Goal: Task Accomplishment & Management: Use online tool/utility

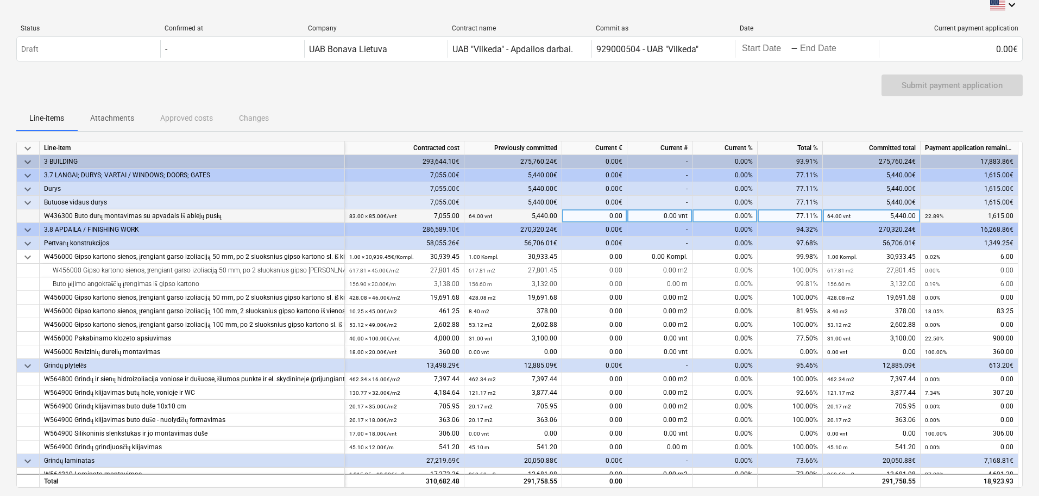
click at [672, 214] on div "0.00 vnt" at bounding box center [660, 216] width 65 height 14
type input "19"
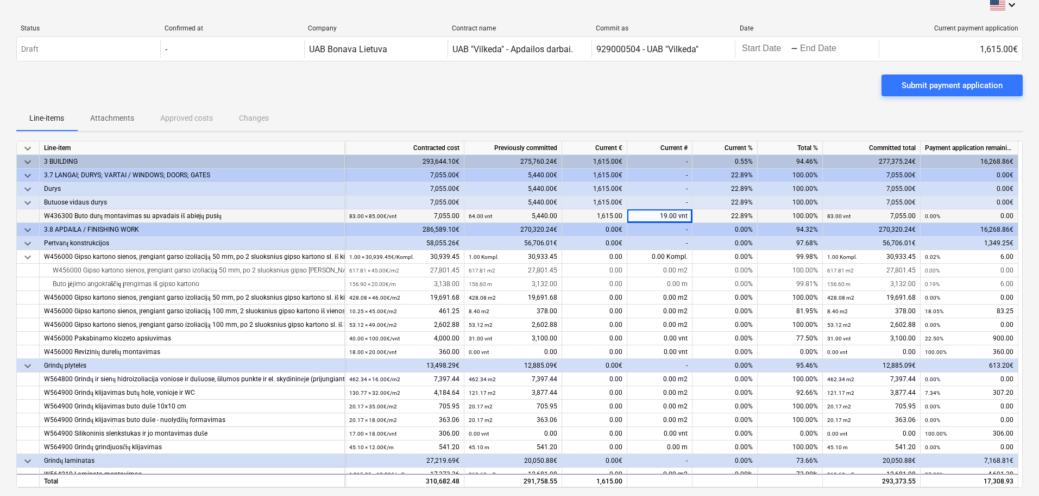
click at [676, 239] on div "-" at bounding box center [660, 243] width 65 height 14
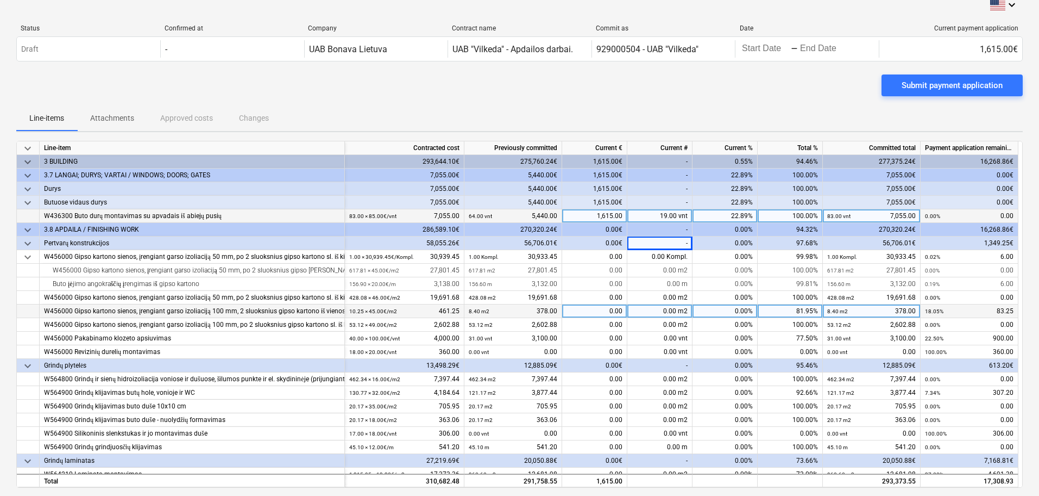
scroll to position [68, 0]
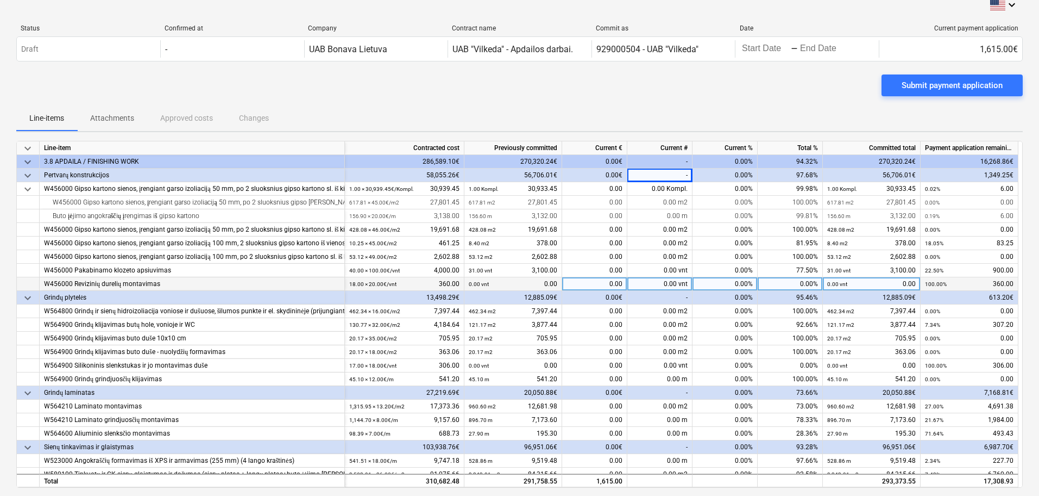
click at [675, 284] on div "0.00 vnt" at bounding box center [660, 284] width 65 height 14
type input "17"
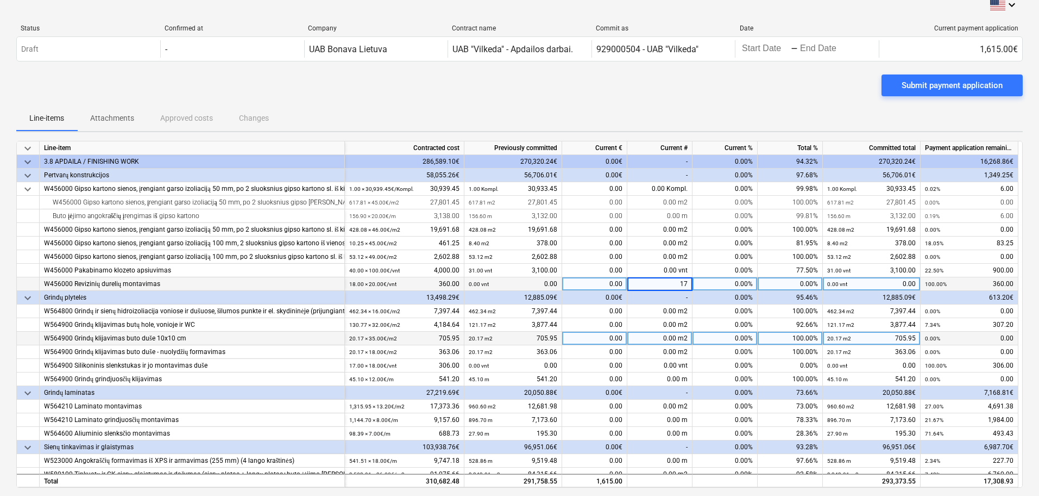
click at [643, 338] on div "0.00 m2" at bounding box center [660, 338] width 65 height 14
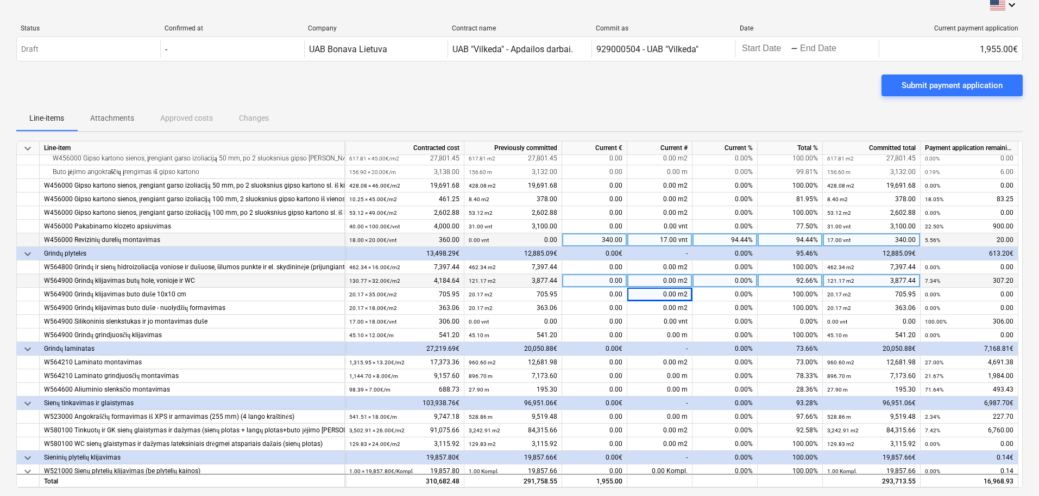
scroll to position [136, 0]
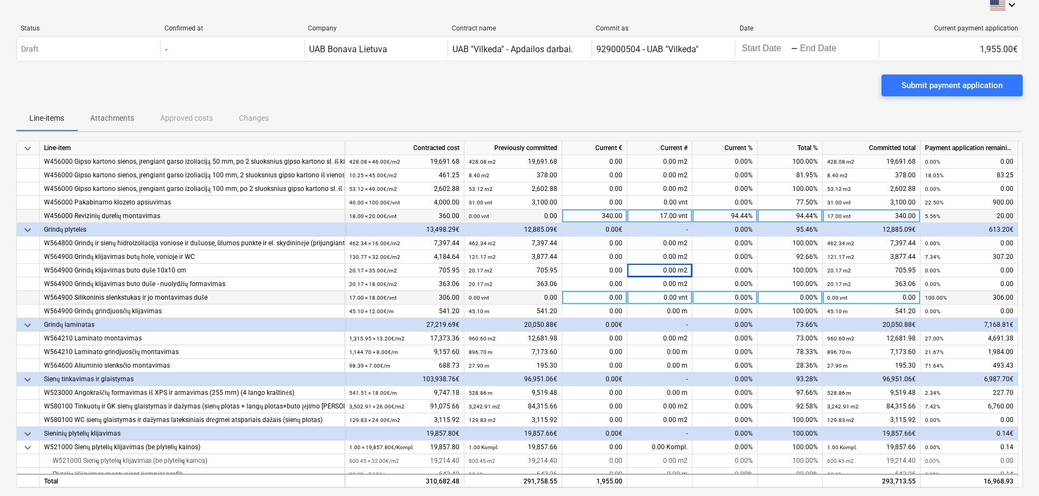
click at [676, 298] on div "0.00 vnt" at bounding box center [660, 298] width 65 height 14
type input "17"
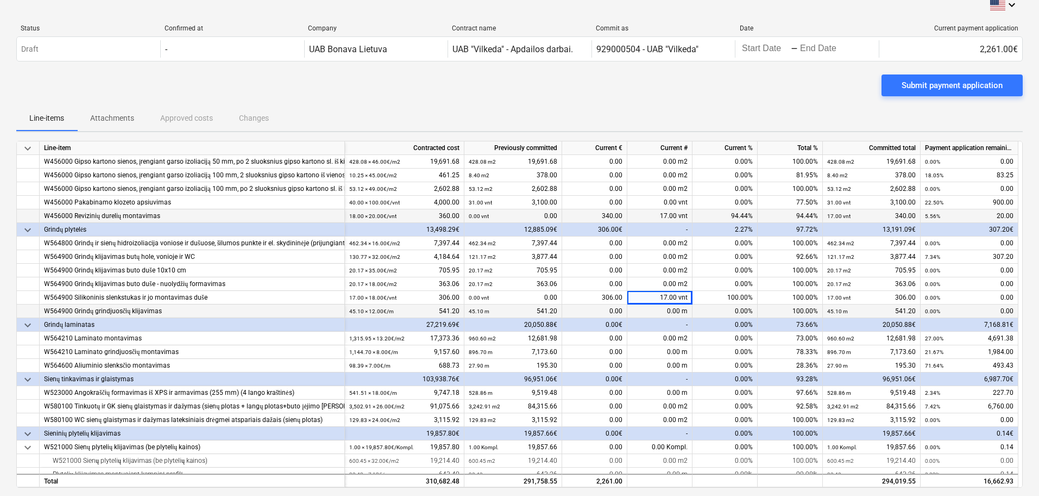
click at [669, 308] on div "0.00 m" at bounding box center [660, 311] width 65 height 14
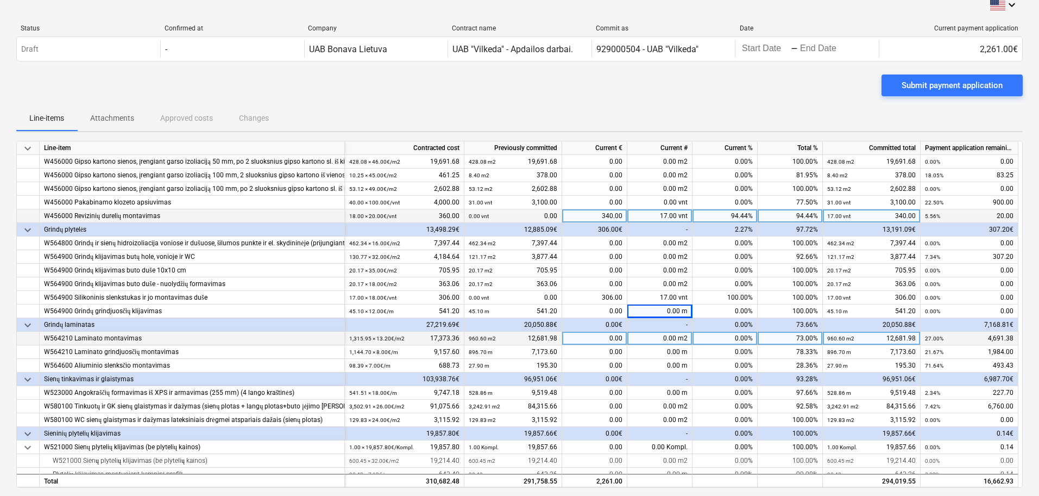
click at [676, 334] on span at bounding box center [677, 338] width 2 height 8
type input "280,3"
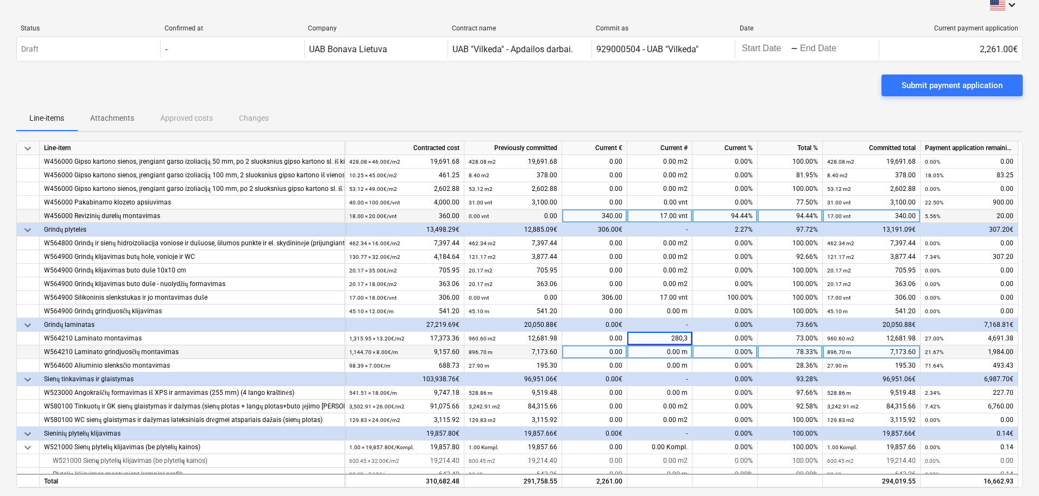
click at [676, 353] on div "0.00 m" at bounding box center [660, 352] width 65 height 14
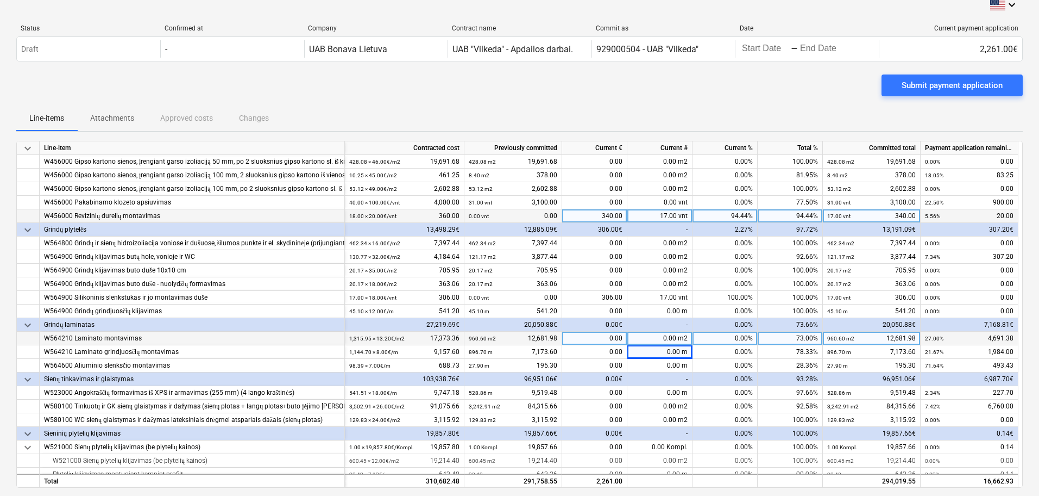
click at [676, 341] on div "0.00 m2" at bounding box center [660, 338] width 65 height 14
type input "200"
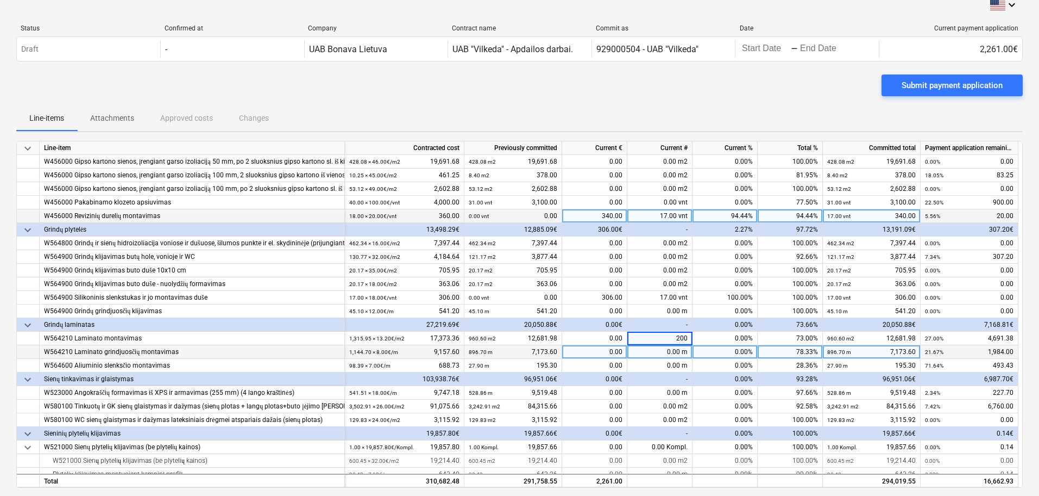
click at [645, 357] on div "0.00 m" at bounding box center [660, 352] width 65 height 14
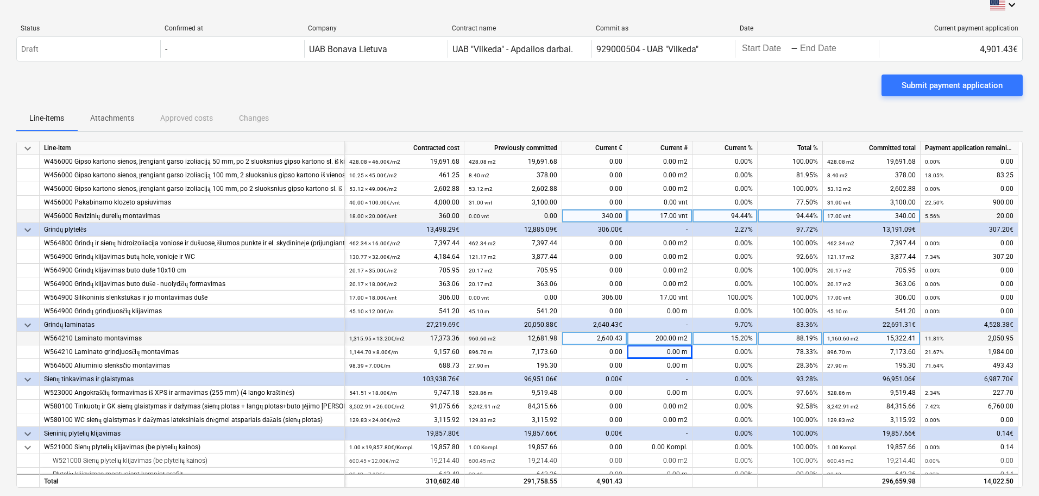
click at [678, 340] on span at bounding box center [677, 338] width 2 height 8
type input "270"
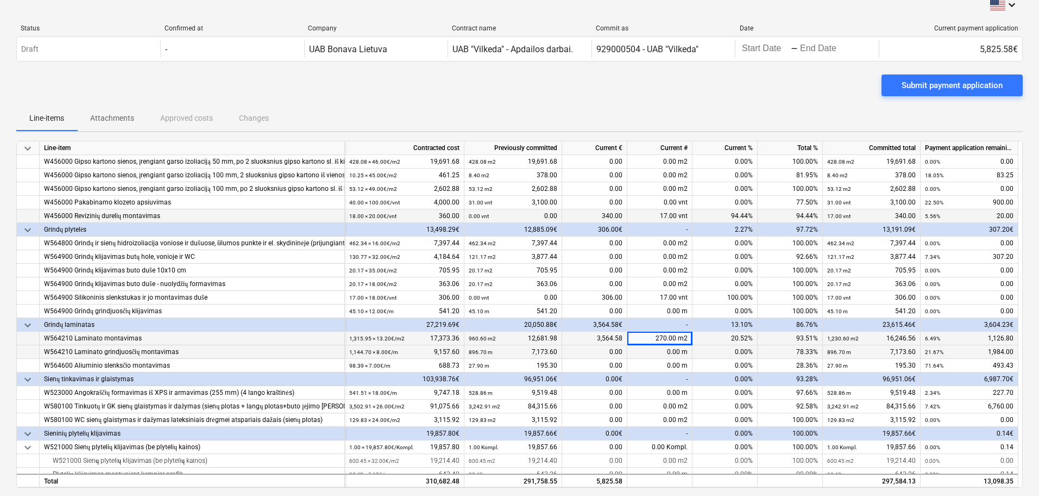
click at [657, 350] on div "0.00 m" at bounding box center [660, 352] width 65 height 14
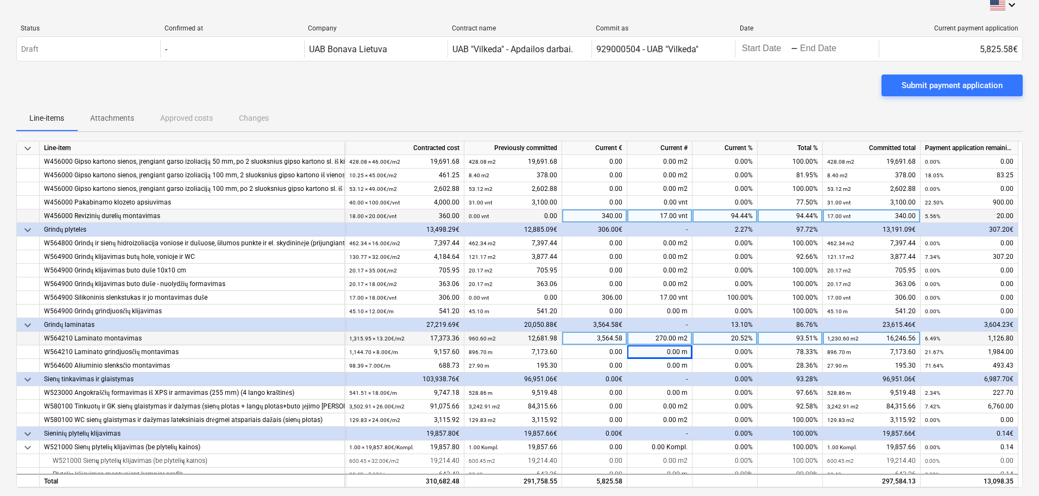
click at [674, 340] on div "270.00 m2" at bounding box center [660, 338] width 65 height 14
type input "278"
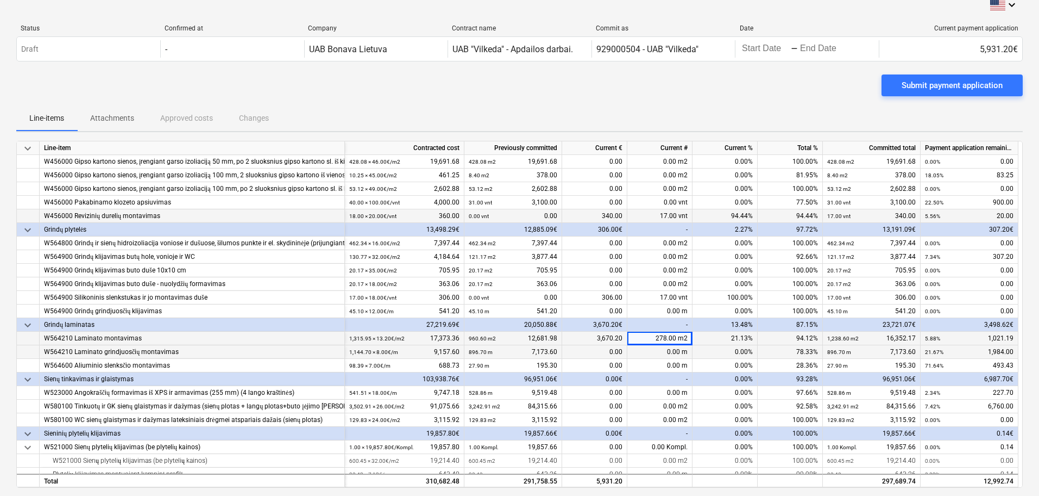
click at [662, 352] on div "0.00 m" at bounding box center [660, 352] width 65 height 14
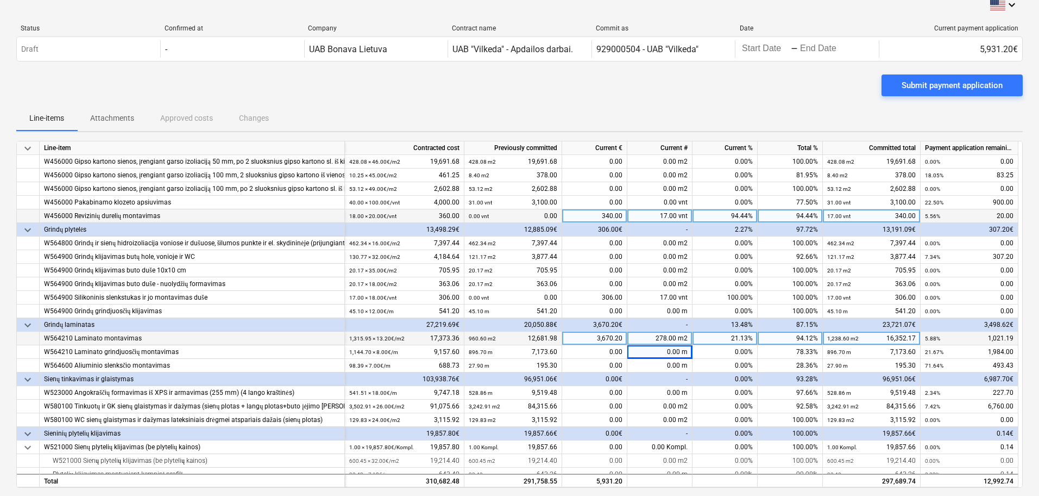
click at [671, 340] on div "278.00 m2" at bounding box center [660, 338] width 65 height 14
type input "280"
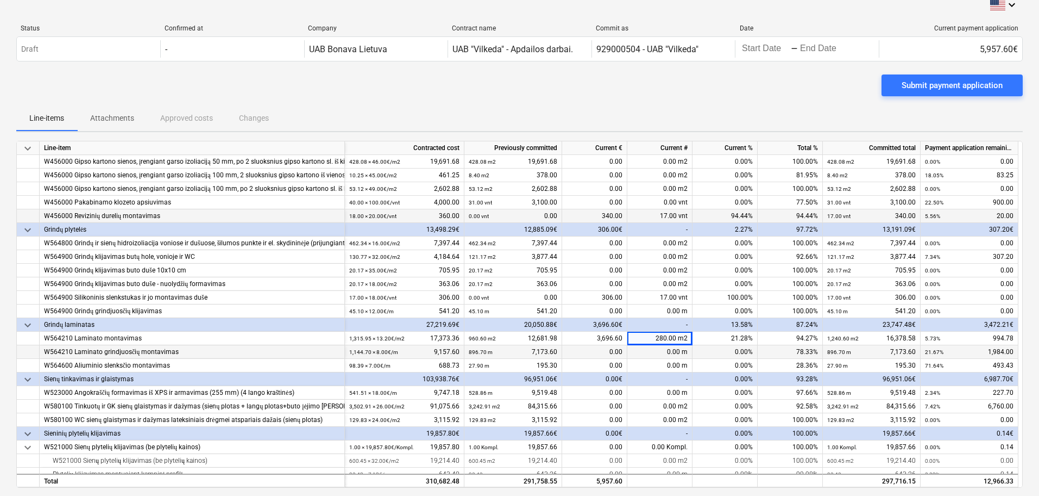
click at [640, 354] on div "0.00 m" at bounding box center [660, 352] width 65 height 14
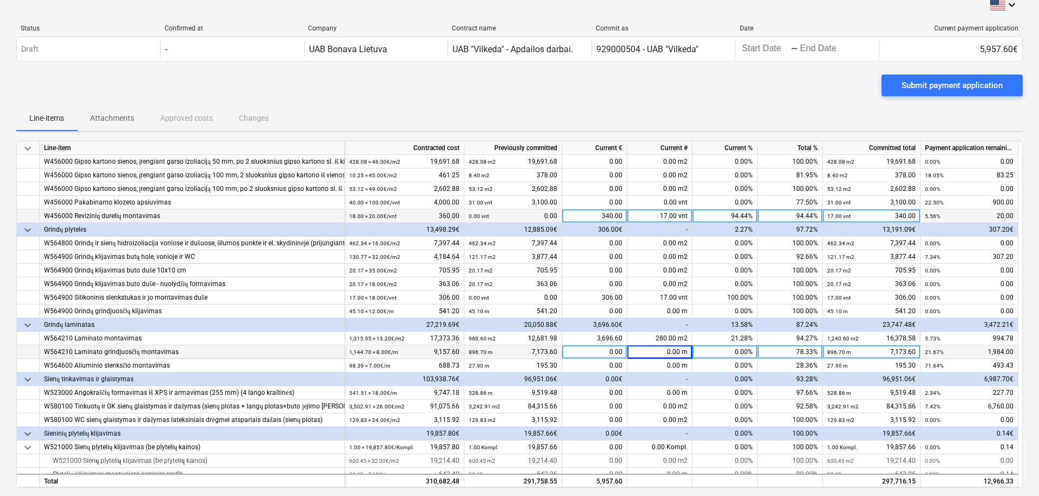
click at [681, 353] on span at bounding box center [681, 352] width 2 height 8
type input "233,3"
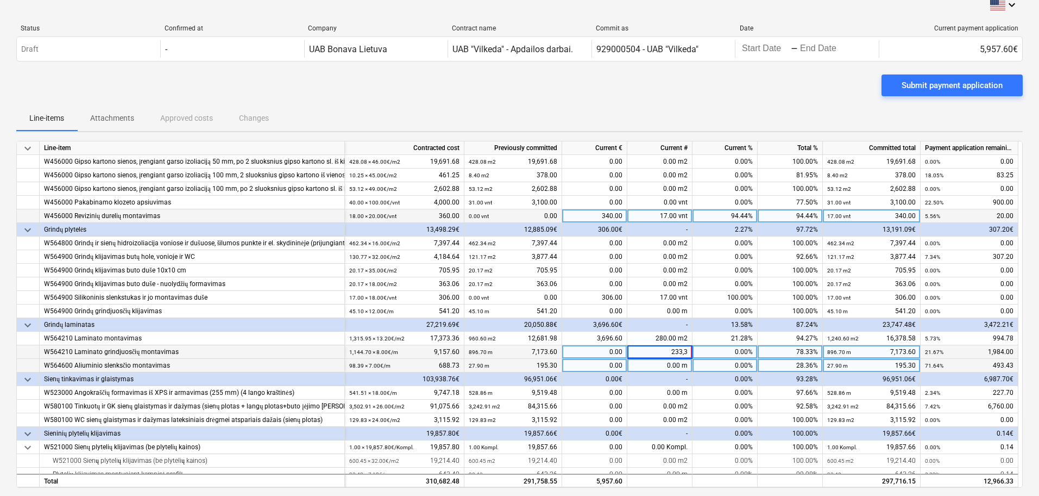
click at [677, 363] on div "0.00 m" at bounding box center [660, 366] width 65 height 14
click at [675, 352] on div "0.00 m" at bounding box center [660, 352] width 65 height 14
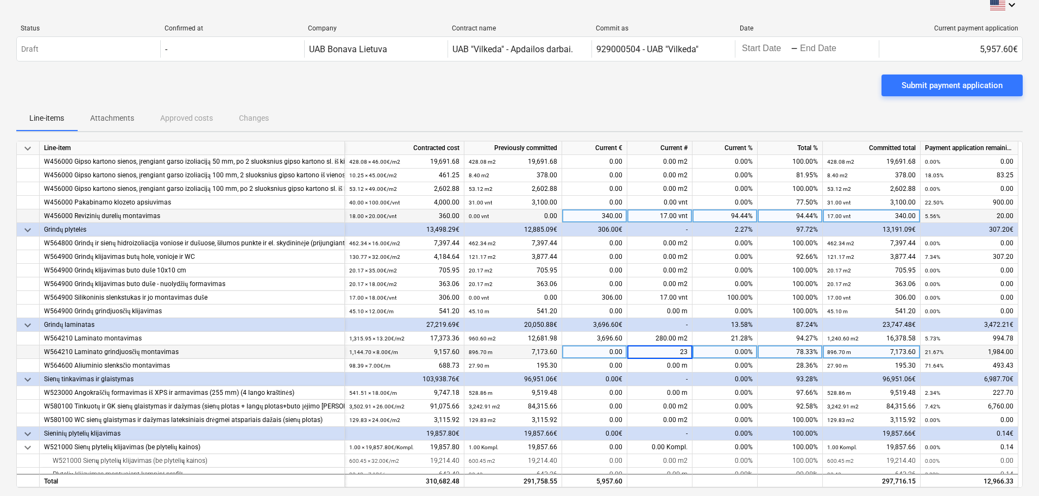
type input "233"
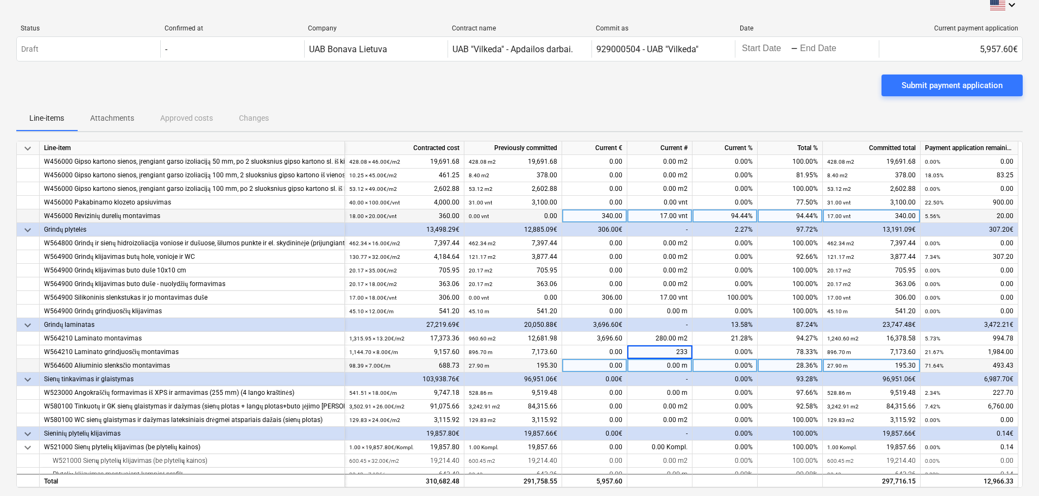
click at [674, 365] on div "0.00 m" at bounding box center [660, 366] width 65 height 14
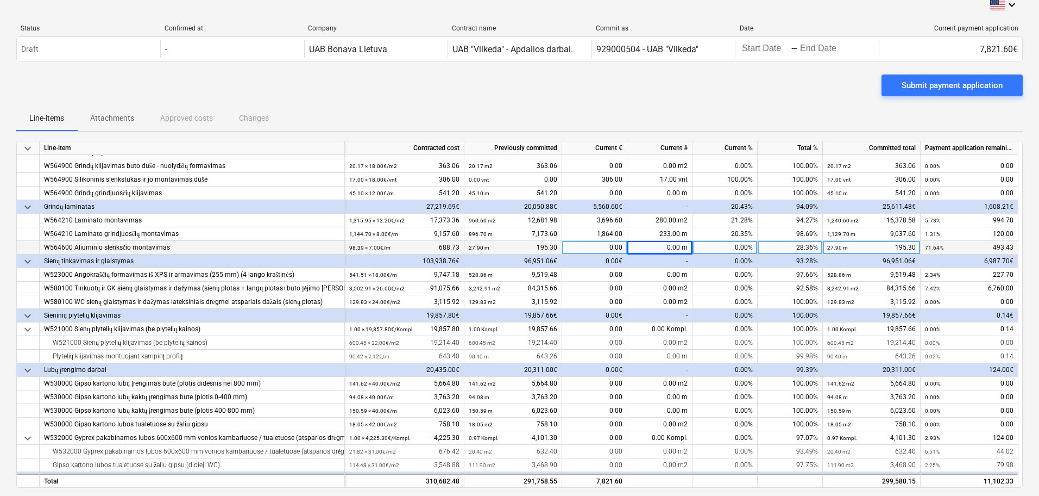
scroll to position [272, 0]
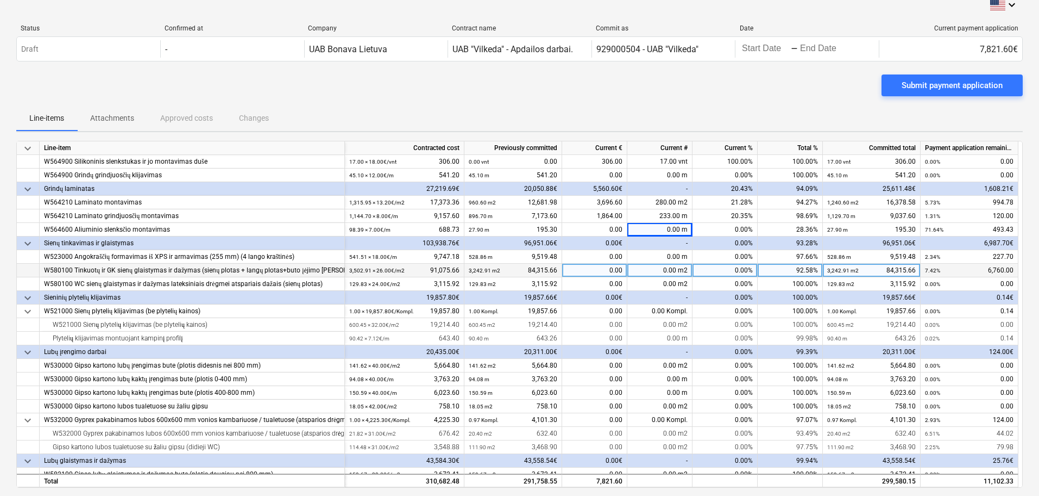
click at [677, 270] on span at bounding box center [677, 270] width 2 height 8
type input "260"
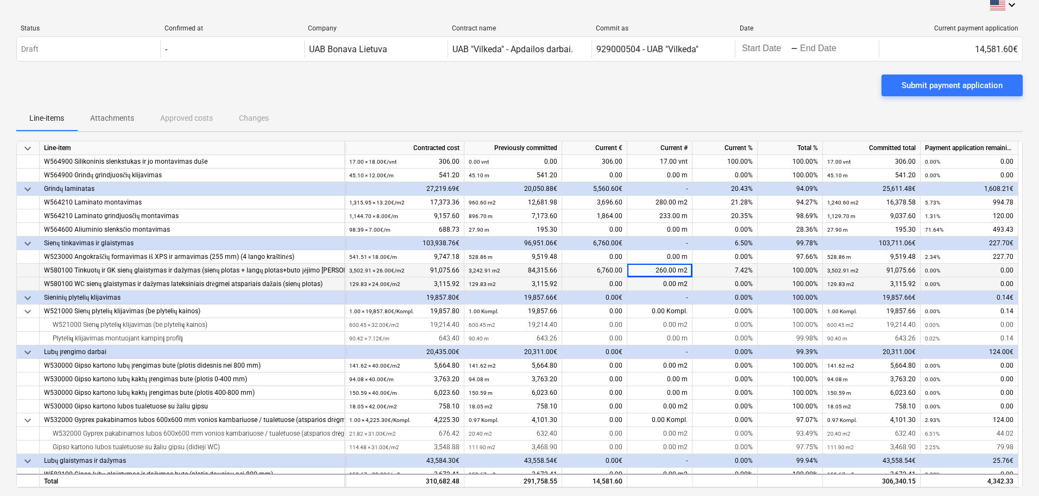
click at [678, 283] on span at bounding box center [677, 284] width 2 height 8
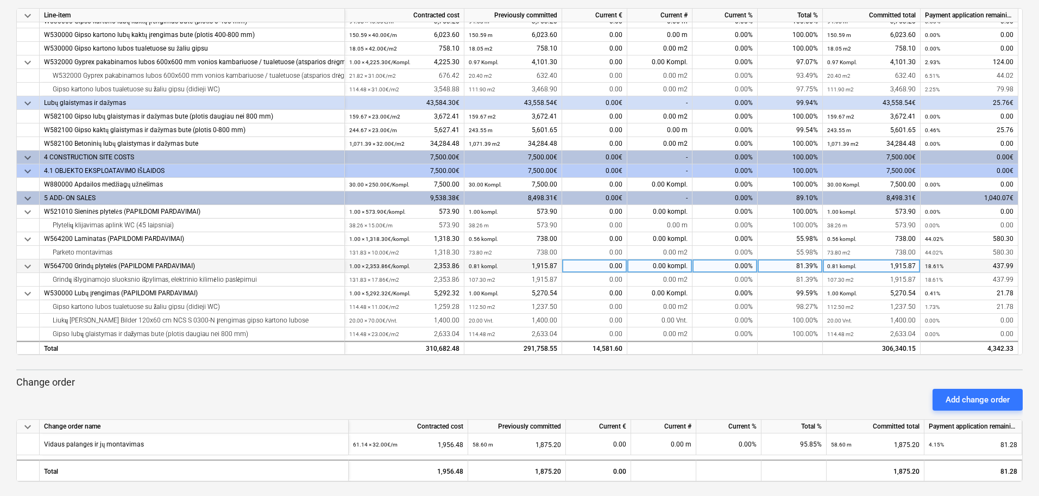
scroll to position [146, 0]
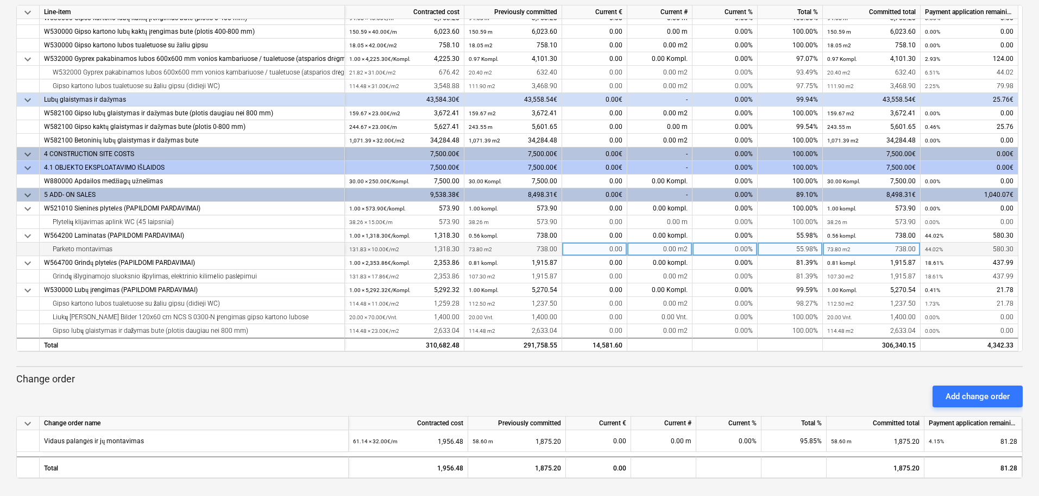
click at [676, 250] on span at bounding box center [677, 249] width 2 height 8
type input "58"
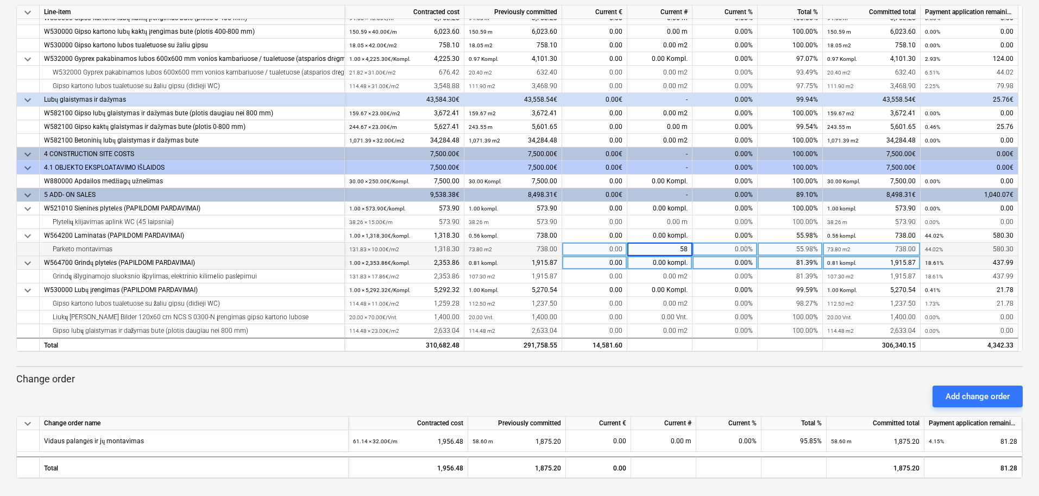
click at [675, 260] on div "0.00 kompl." at bounding box center [660, 263] width 65 height 14
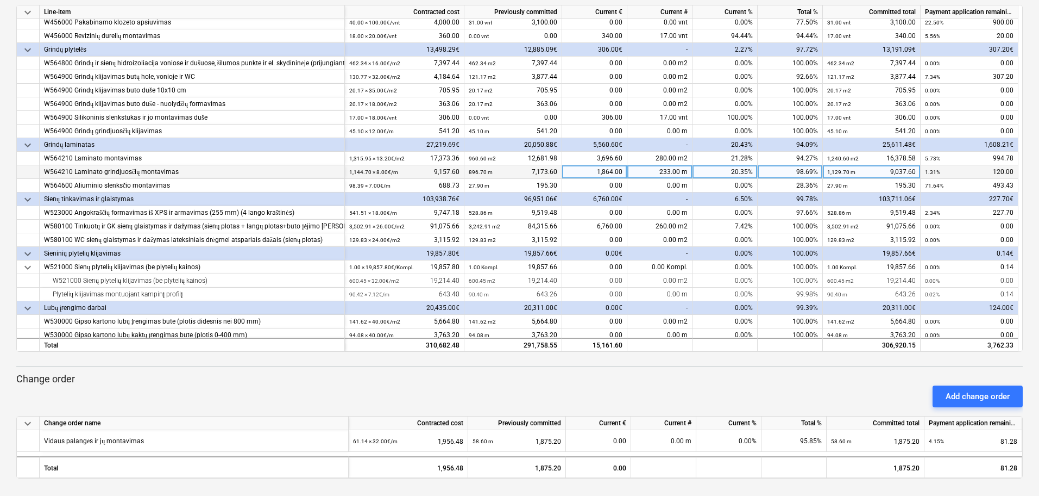
scroll to position [157, 0]
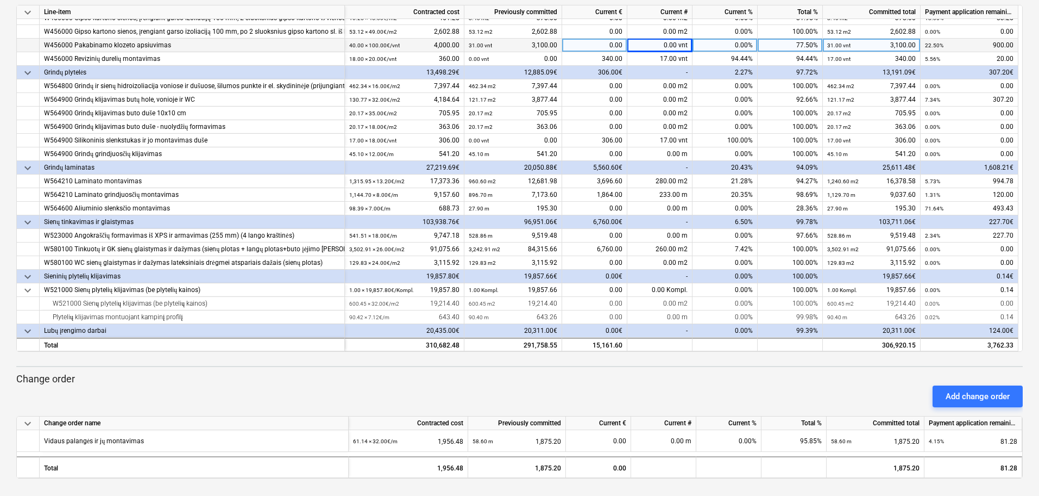
click at [688, 43] on div "0.00 vnt" at bounding box center [660, 46] width 65 height 14
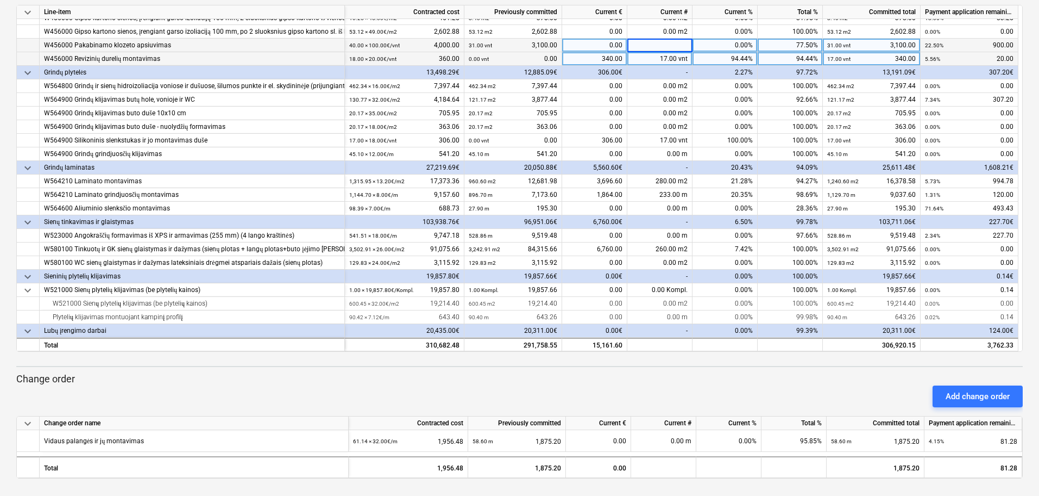
click at [685, 60] on div "17.00 vnt" at bounding box center [660, 59] width 65 height 14
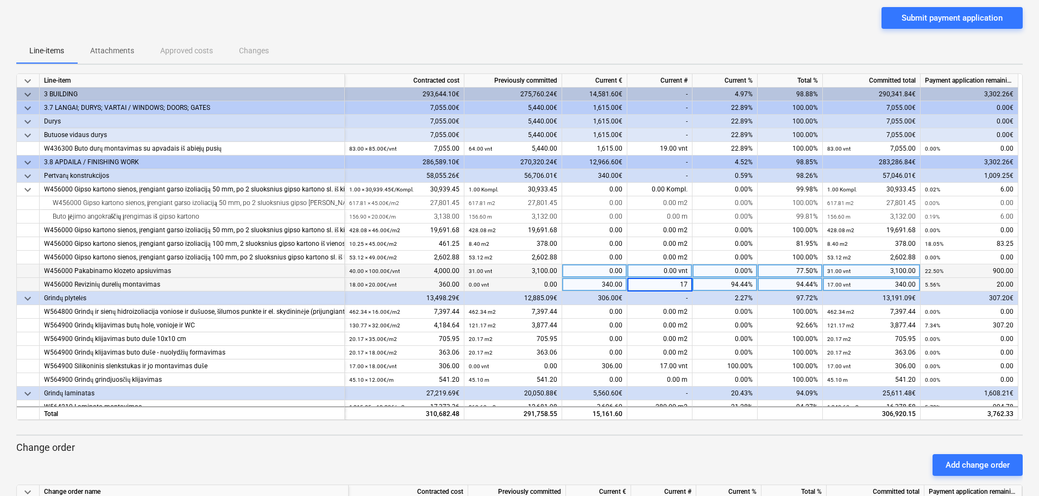
scroll to position [146, 0]
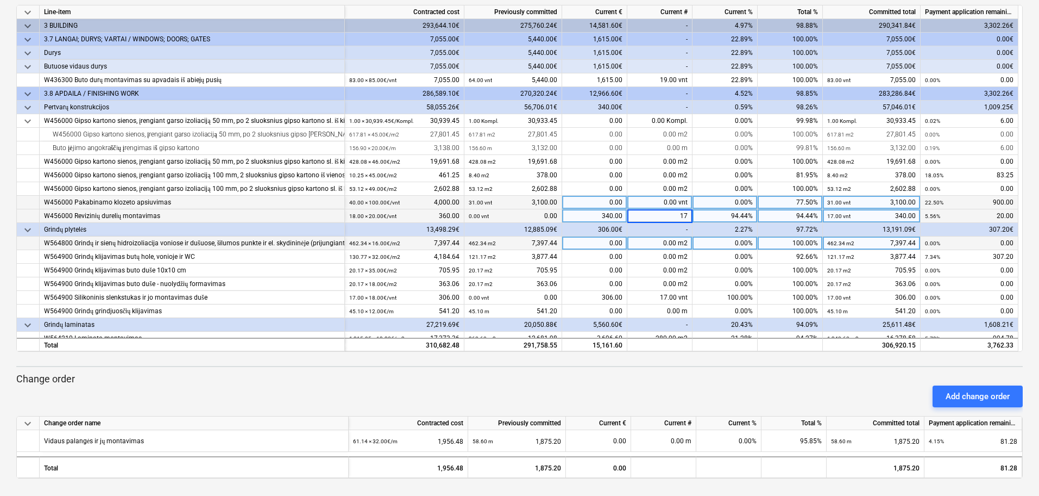
click at [665, 248] on div "0.00 m2" at bounding box center [660, 243] width 65 height 14
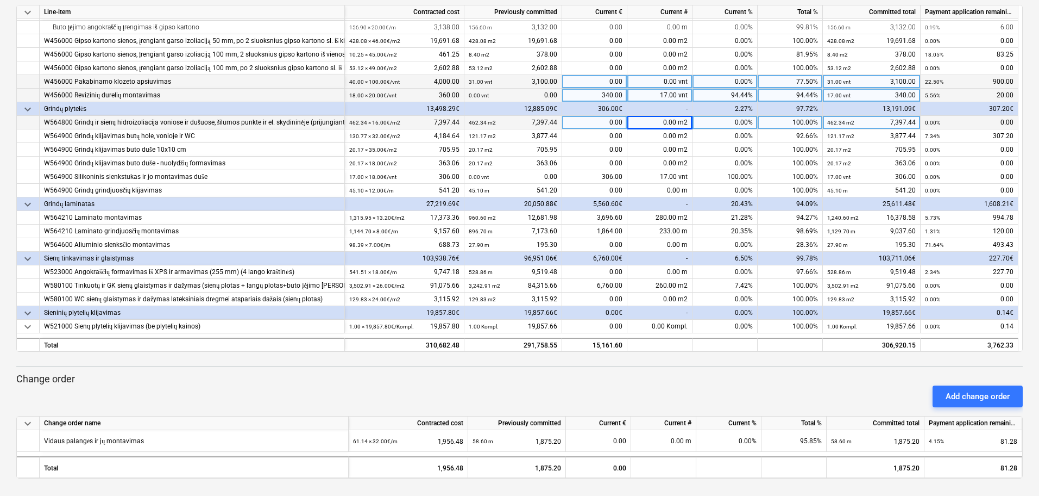
scroll to position [136, 0]
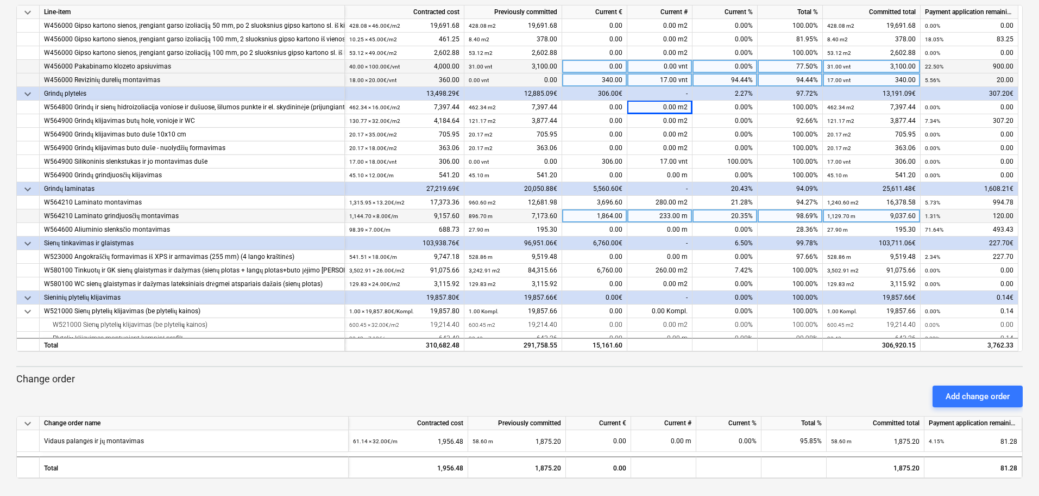
click at [673, 220] on div "233.00 m" at bounding box center [660, 216] width 65 height 14
type input "240"
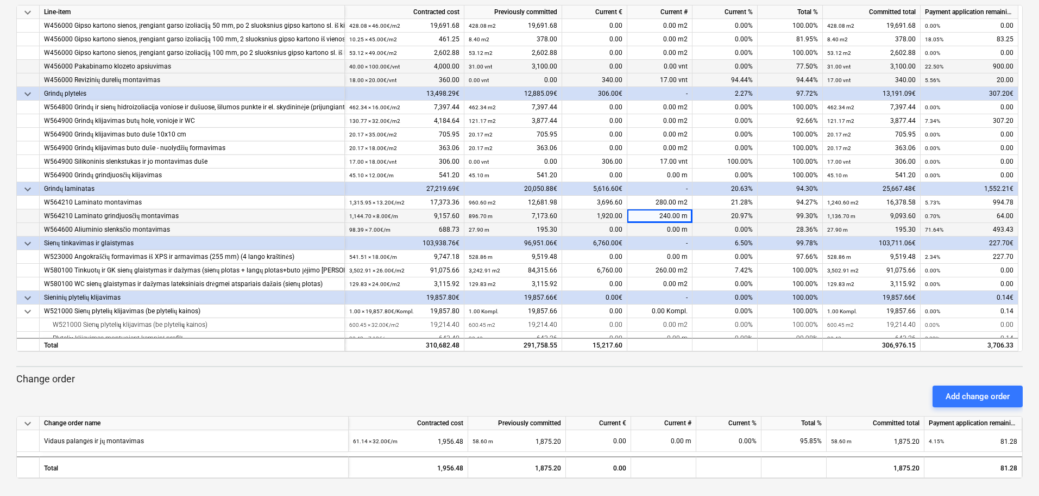
click at [671, 230] on div "0.00 m" at bounding box center [660, 230] width 65 height 14
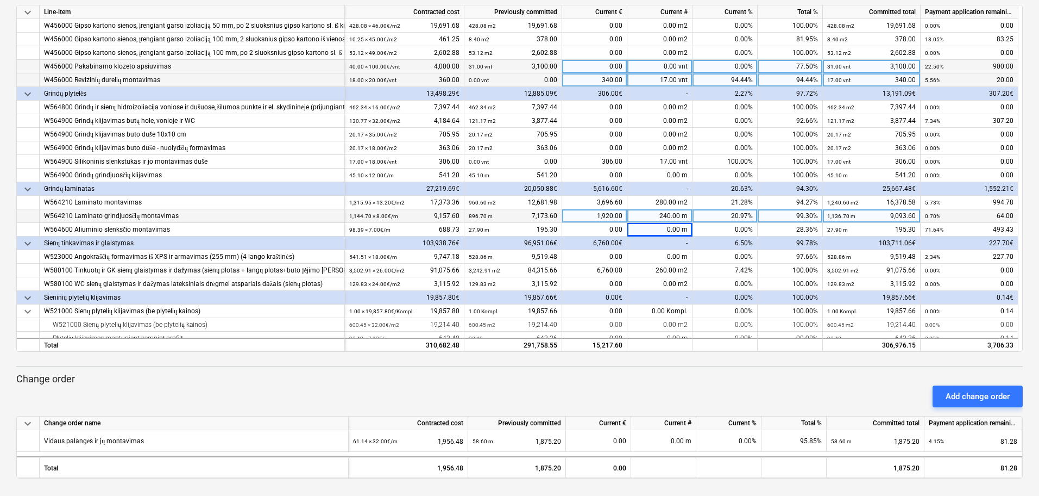
click at [672, 212] on div "240.00 m" at bounding box center [660, 216] width 65 height 14
type input "245"
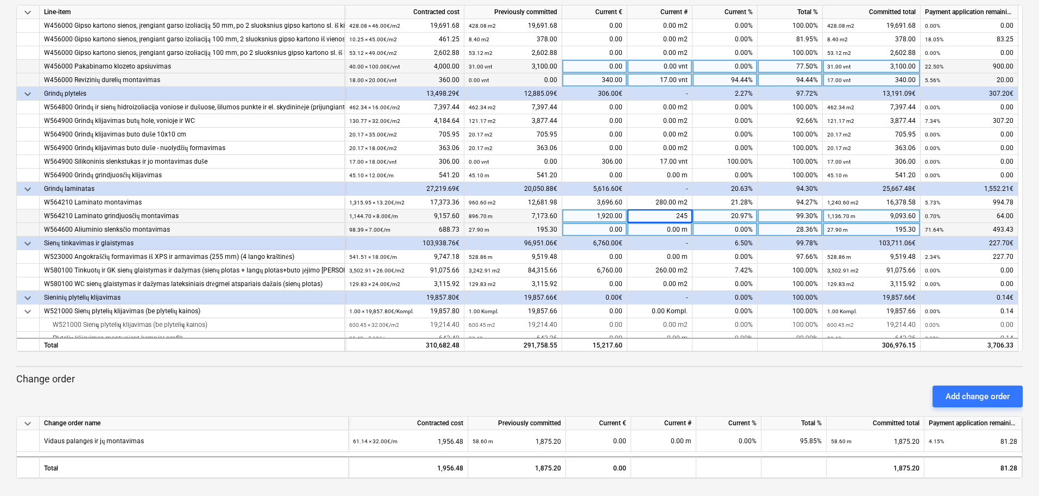
click at [684, 225] on div "0.00 m" at bounding box center [660, 230] width 65 height 14
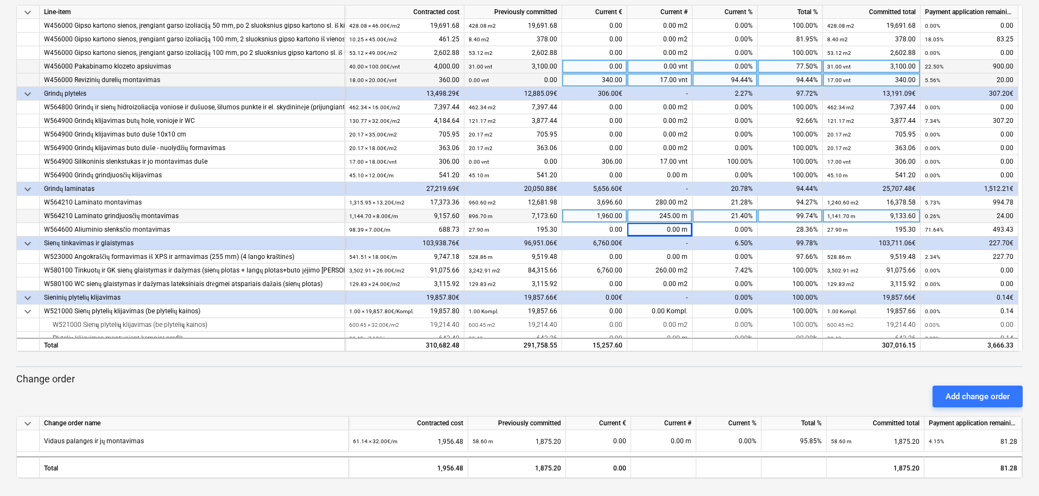
click at [668, 219] on div "245.00 m" at bounding box center [660, 216] width 65 height 14
type input "246"
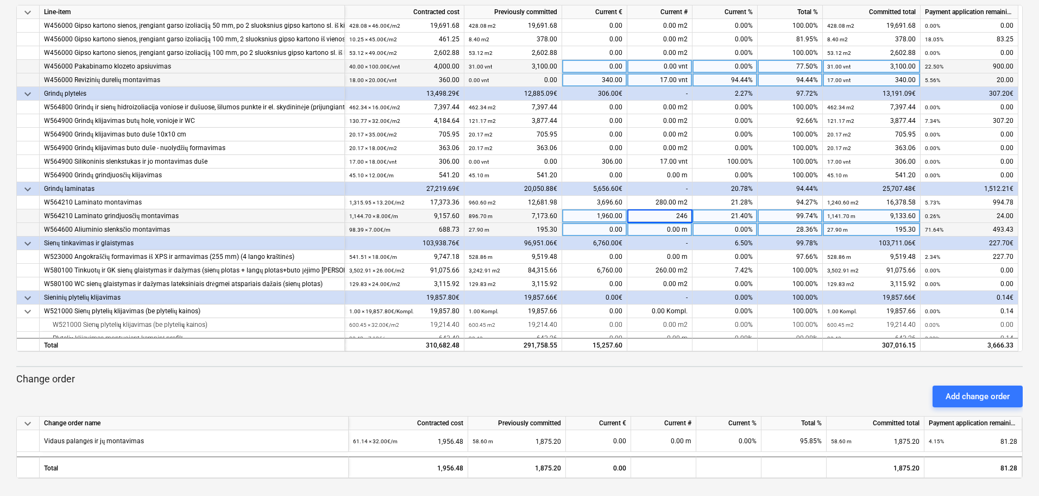
click at [667, 225] on div "0.00 m" at bounding box center [660, 230] width 65 height 14
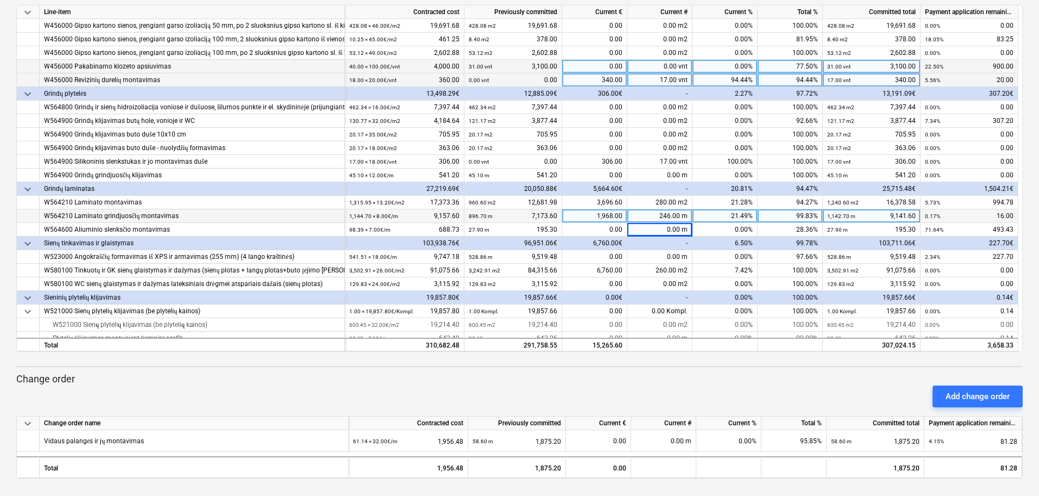
click at [674, 213] on div "246.00 m" at bounding box center [660, 216] width 65 height 14
type input "250"
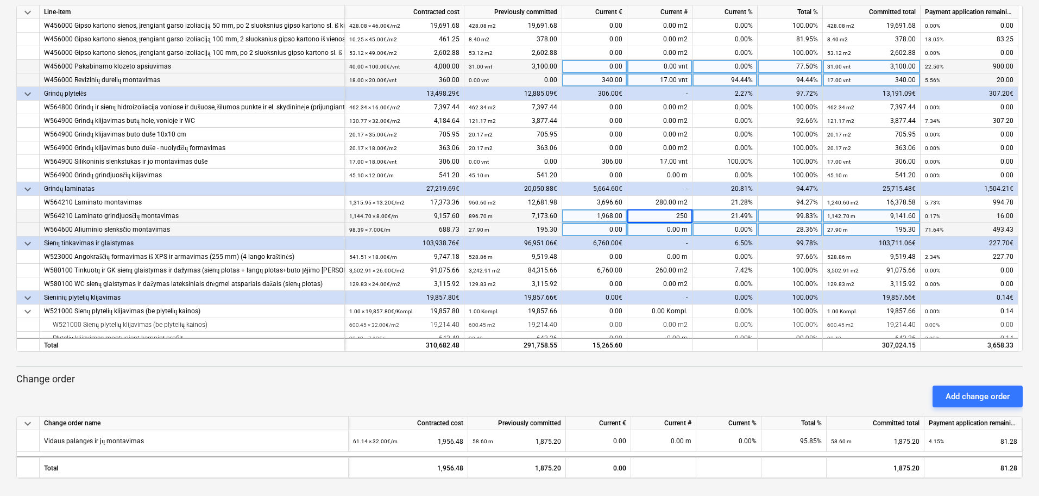
click at [675, 225] on div "0.00 m" at bounding box center [660, 230] width 65 height 14
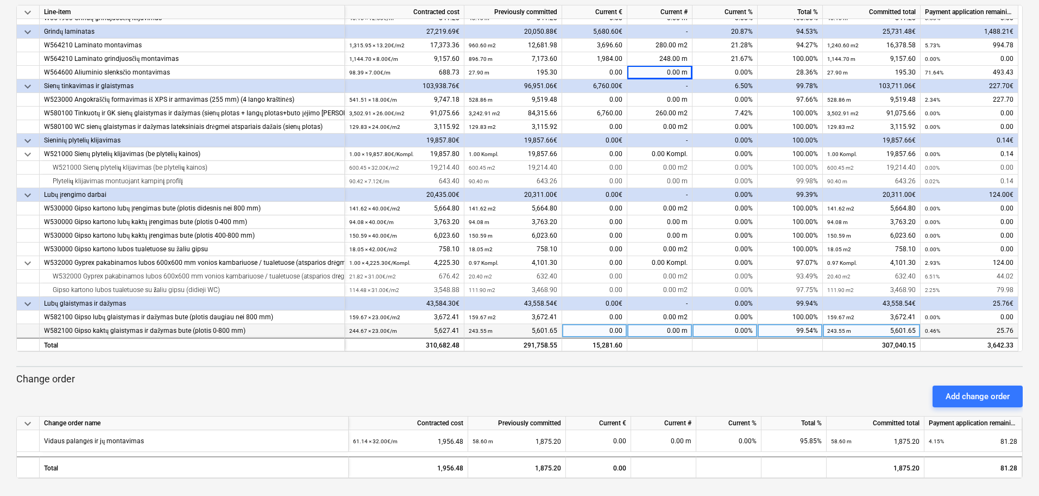
scroll to position [225, 0]
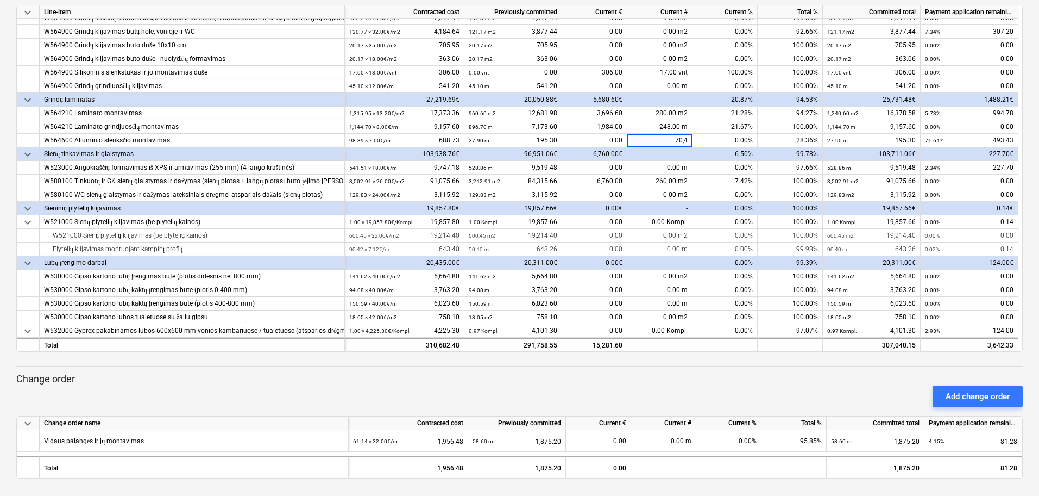
type input "70,49"
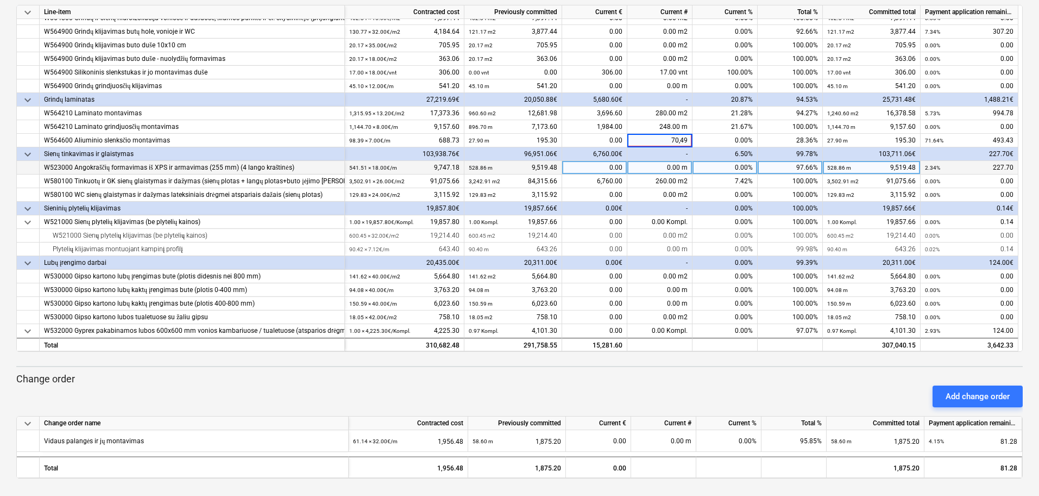
click at [684, 169] on div "0.00 m" at bounding box center [660, 168] width 65 height 14
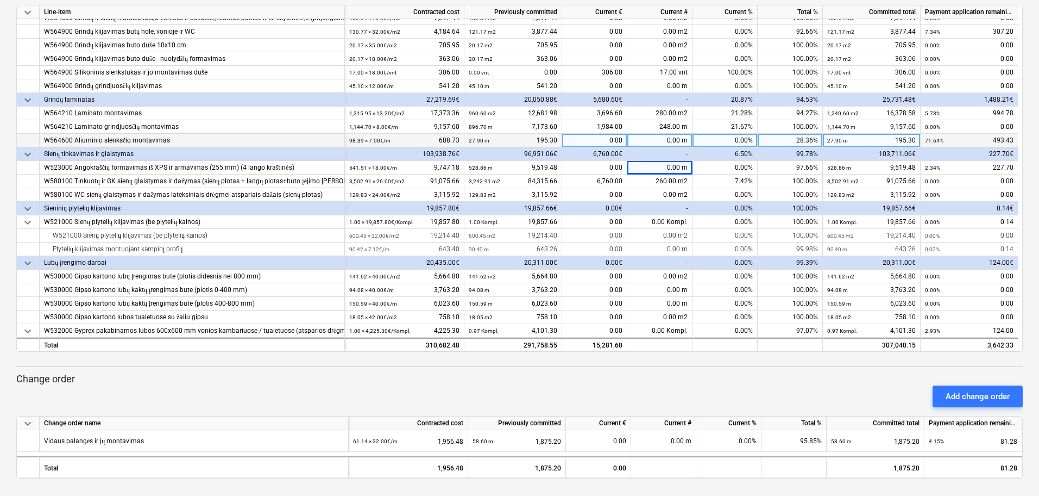
click at [678, 143] on div "0.00 m" at bounding box center [660, 141] width 65 height 14
type input "70"
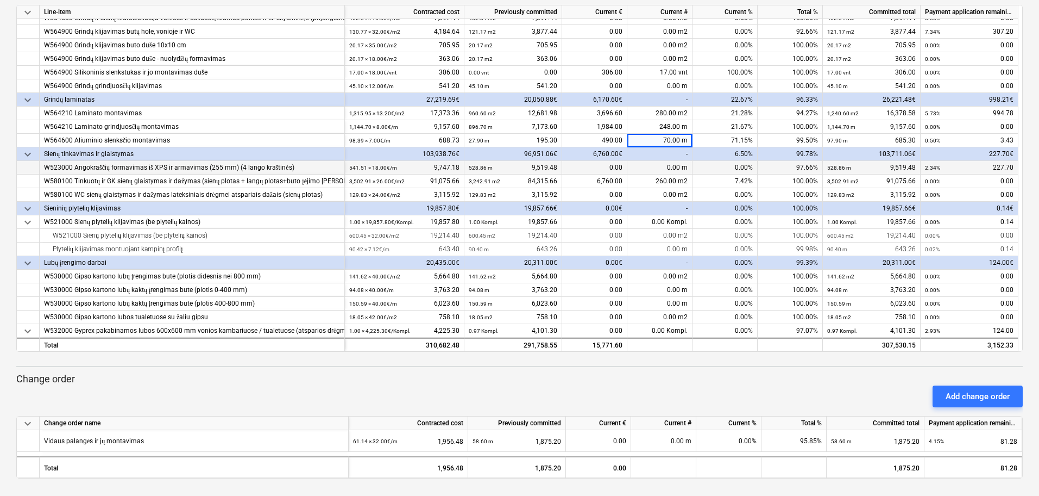
click at [676, 170] on div "0.00 m" at bounding box center [660, 168] width 65 height 14
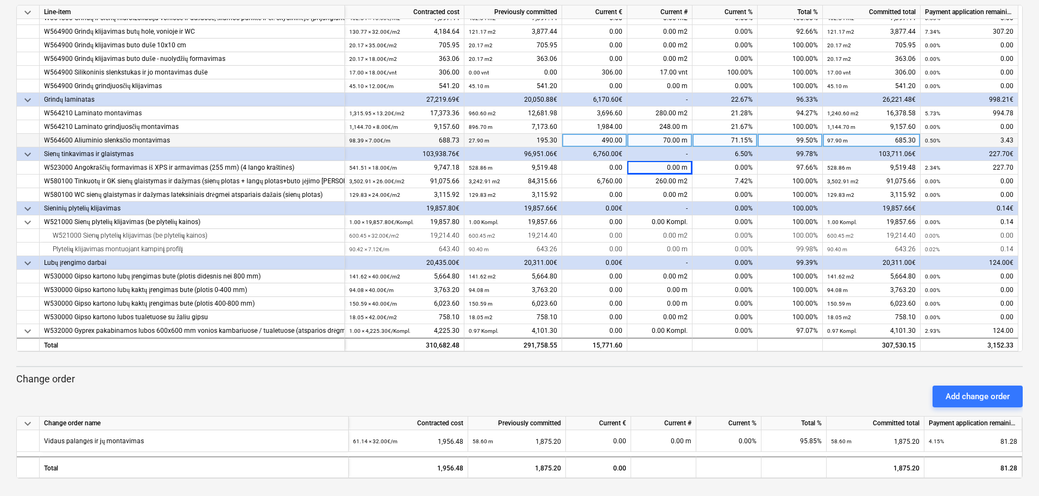
click at [669, 139] on div "70.00 m" at bounding box center [660, 141] width 65 height 14
type input "71"
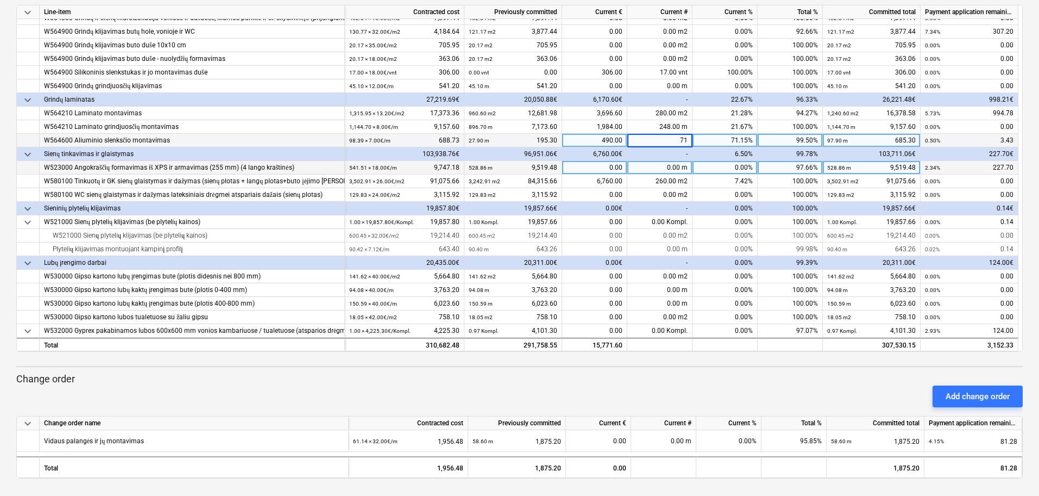
click at [681, 170] on span at bounding box center [681, 168] width 2 height 8
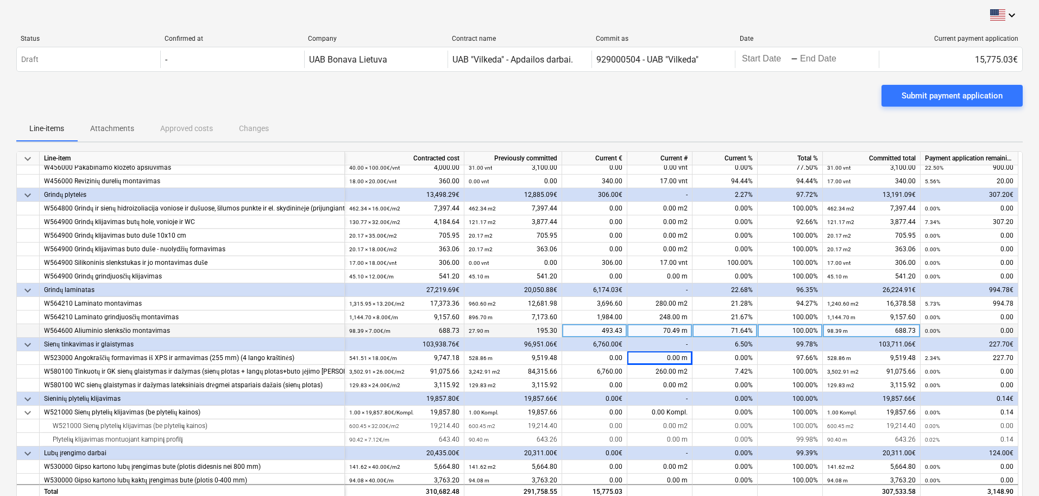
scroll to position [204, 0]
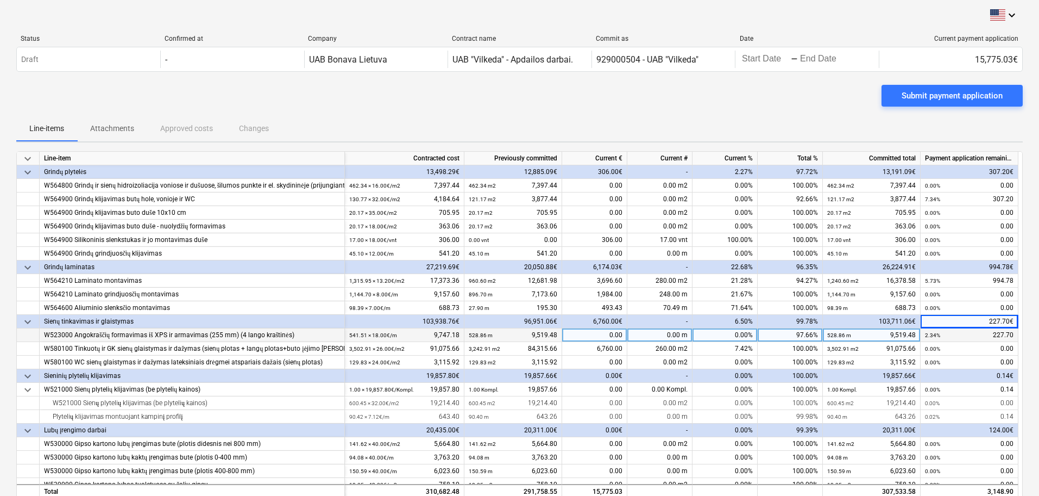
drag, startPoint x: 1002, startPoint y: 322, endPoint x: 958, endPoint y: 337, distance: 46.6
click at [958, 337] on div "2.34% 227.70" at bounding box center [969, 335] width 89 height 14
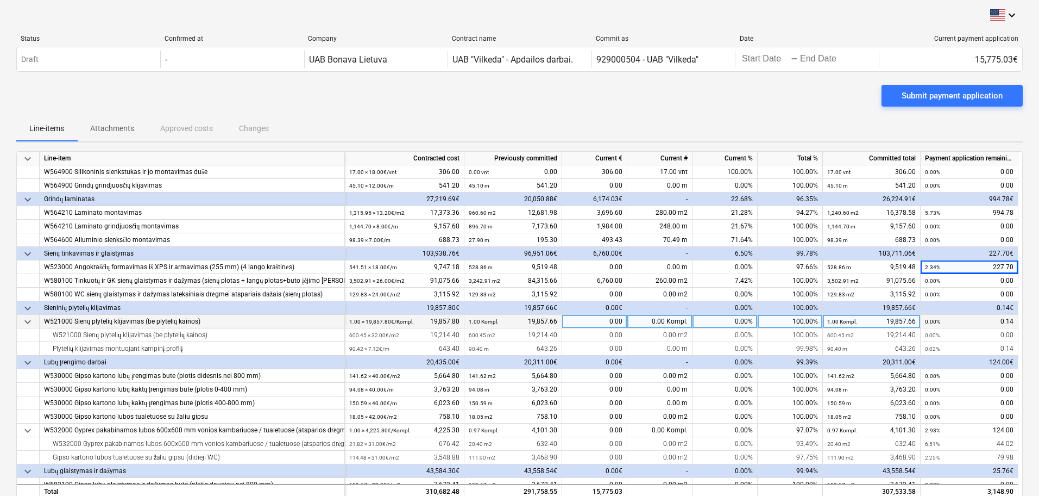
scroll to position [340, 0]
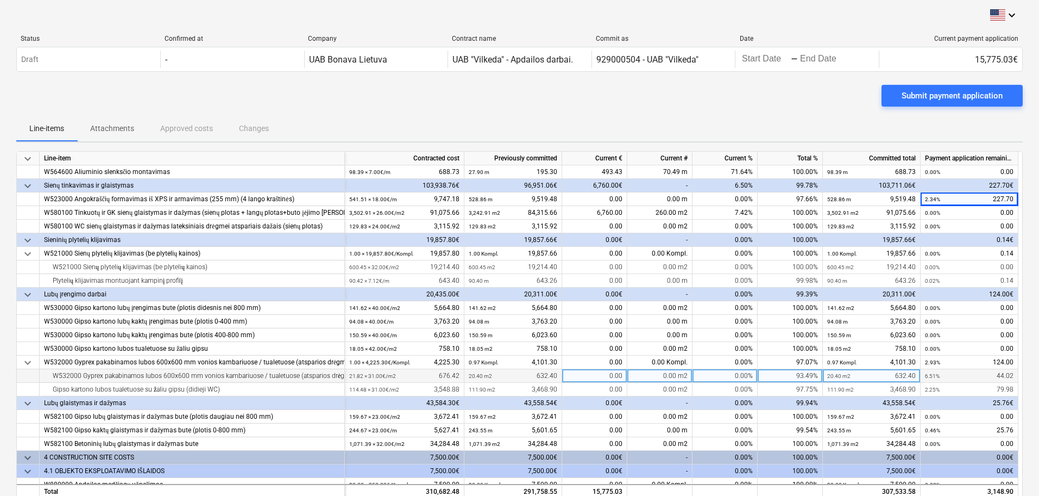
click at [662, 373] on div "0.00 m2" at bounding box center [660, 376] width 65 height 14
type input "9,6"
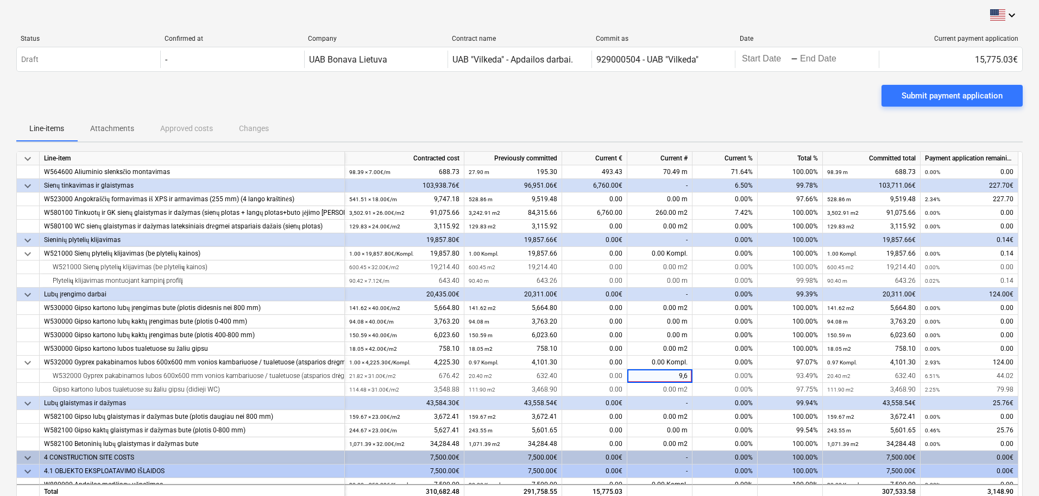
click at [650, 398] on div "-" at bounding box center [660, 403] width 65 height 14
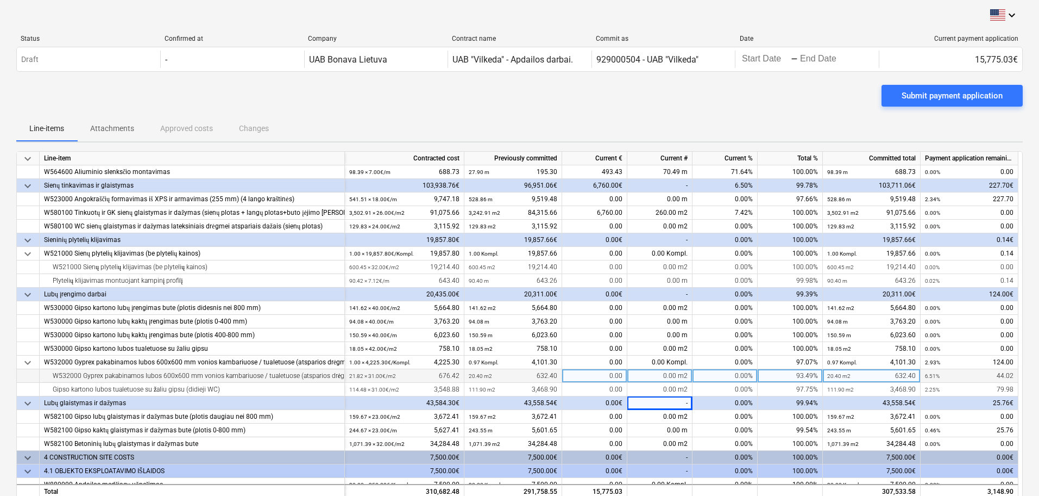
click at [674, 374] on div "0.00 m2" at bounding box center [660, 376] width 65 height 14
type input "9"
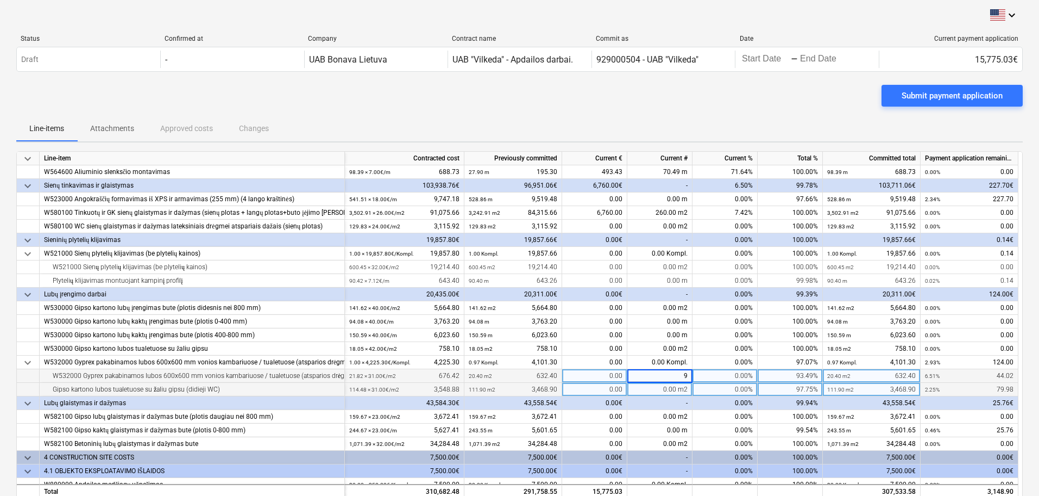
click at [648, 395] on div "0.00 m2" at bounding box center [660, 390] width 65 height 14
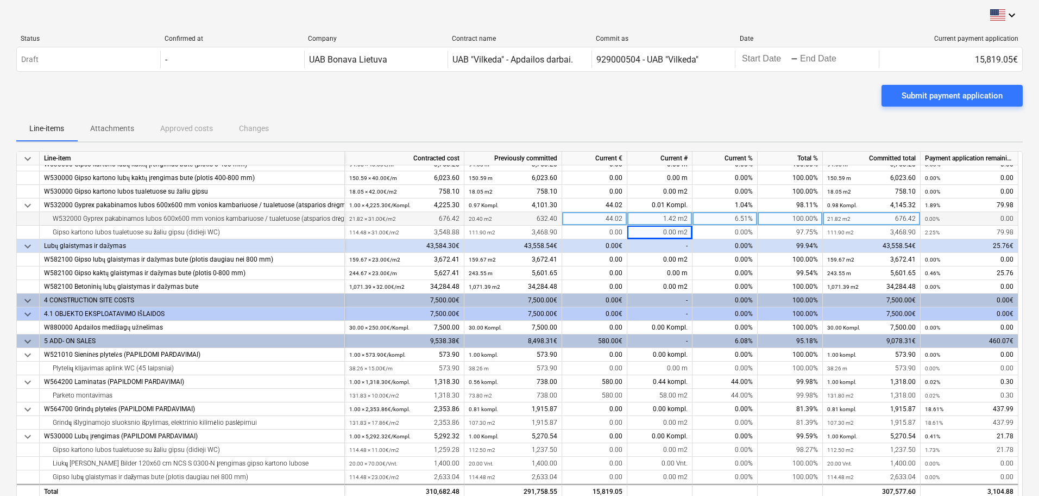
scroll to position [136, 0]
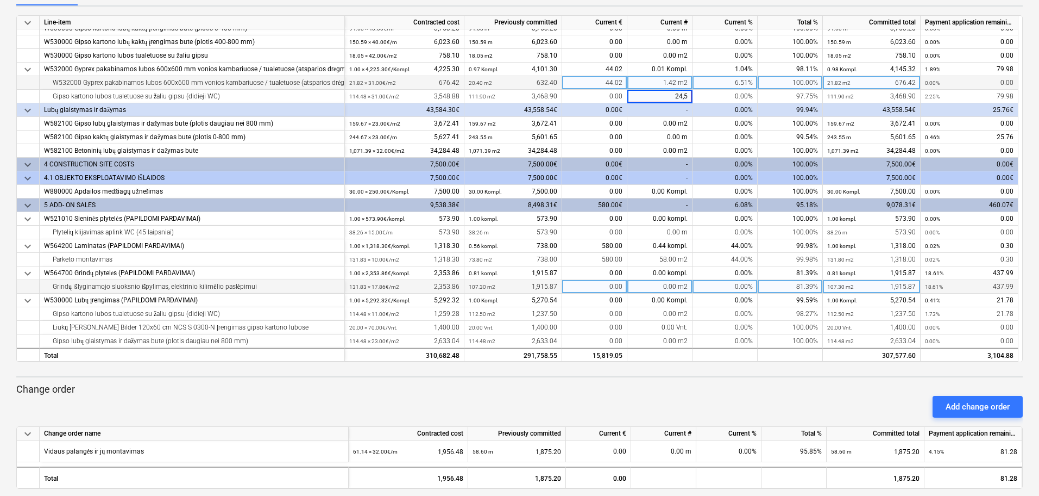
type input "24,53"
click at [684, 285] on div "0.00 m2" at bounding box center [660, 287] width 65 height 14
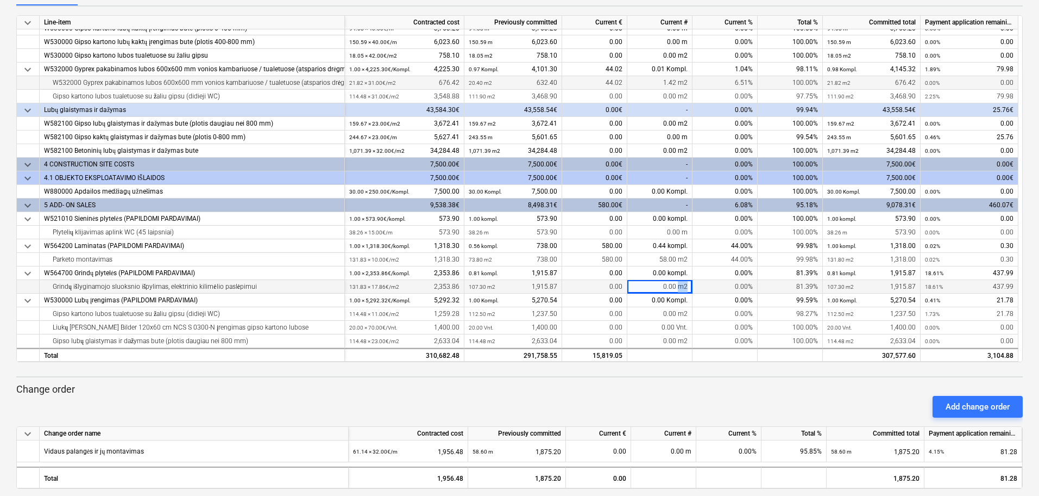
click at [684, 285] on div "0.00 m2" at bounding box center [660, 287] width 65 height 14
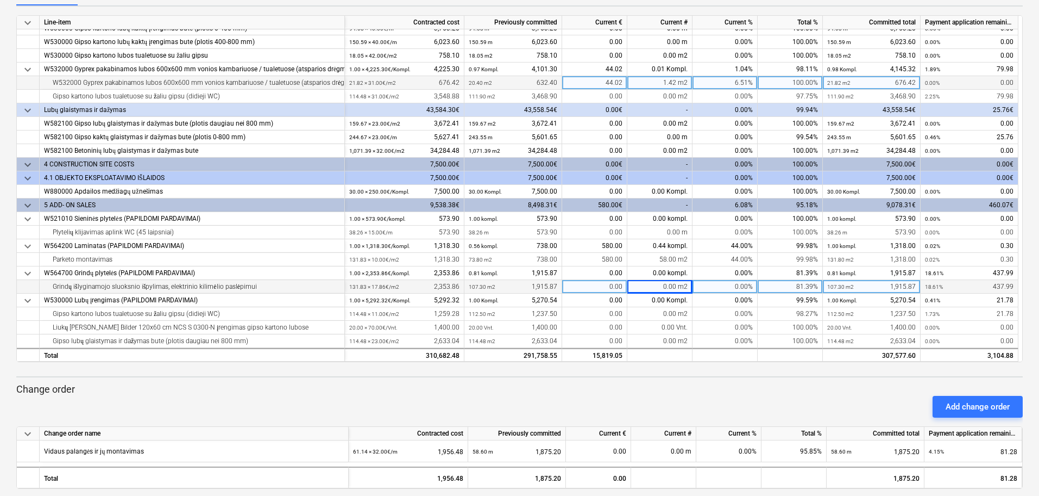
click at [671, 291] on div "0.00 m2" at bounding box center [660, 287] width 65 height 14
type input "24,53"
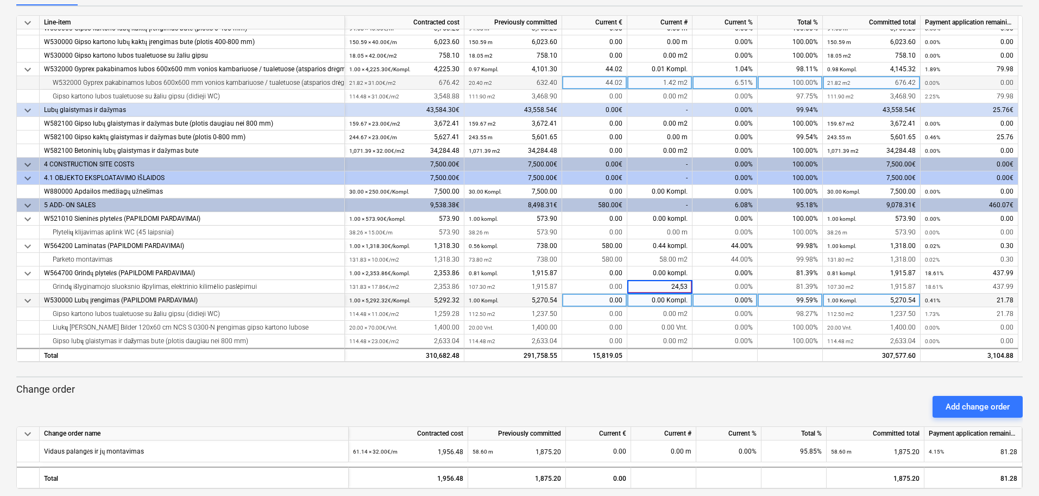
click at [654, 298] on div "0.00 Kompl." at bounding box center [660, 300] width 65 height 14
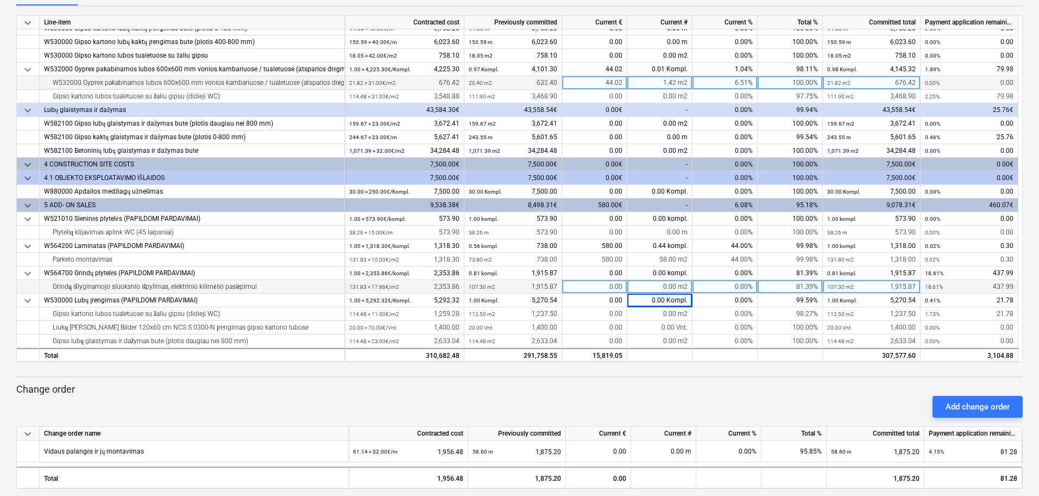
click at [687, 283] on div "0.00 m2" at bounding box center [660, 287] width 65 height 14
type input "24"
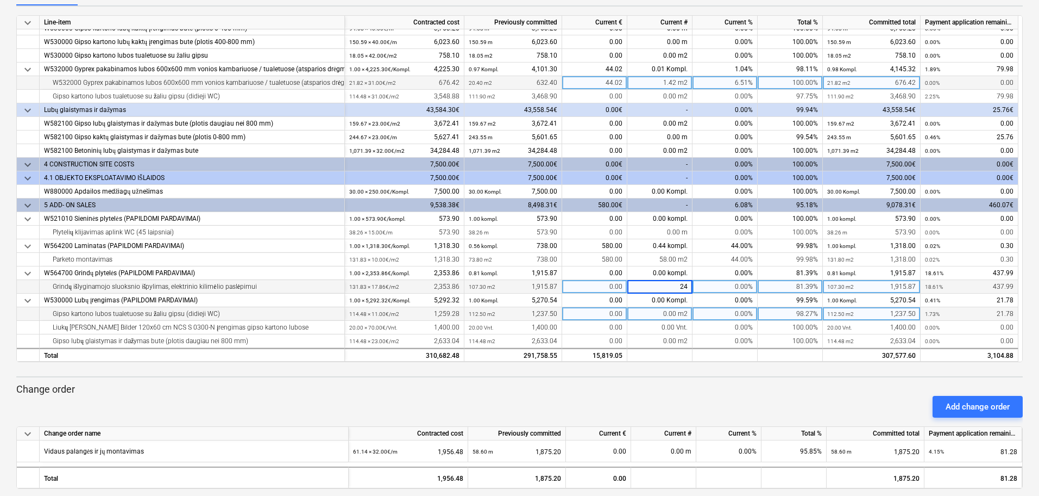
click at [704, 313] on div "0.00%" at bounding box center [725, 314] width 65 height 14
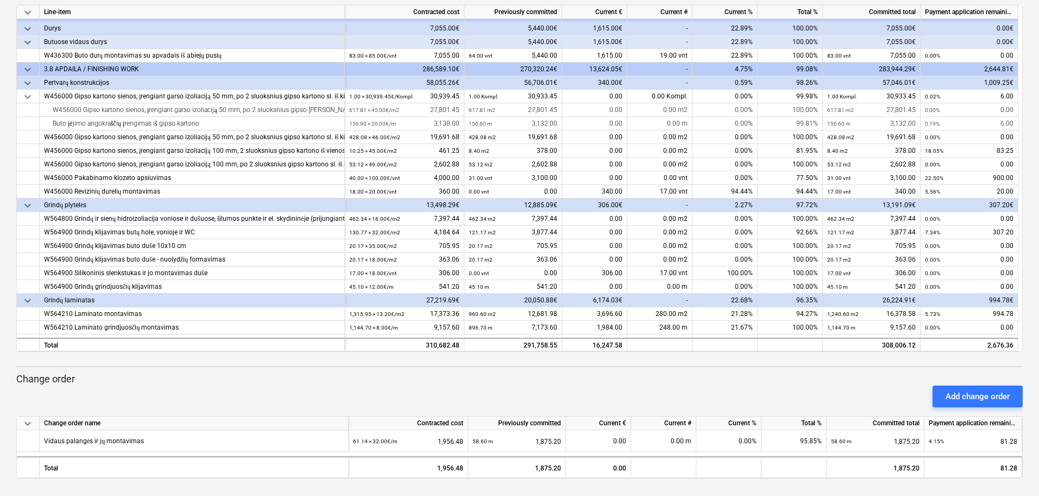
scroll to position [0, 0]
